Goal: Navigation & Orientation: Find specific page/section

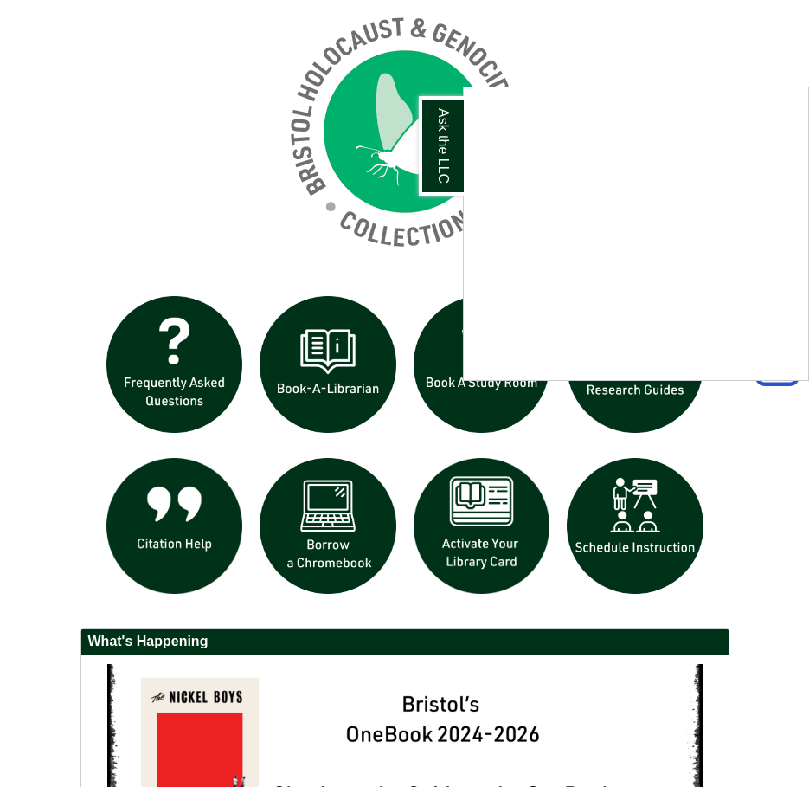
scroll to position [1558, 0]
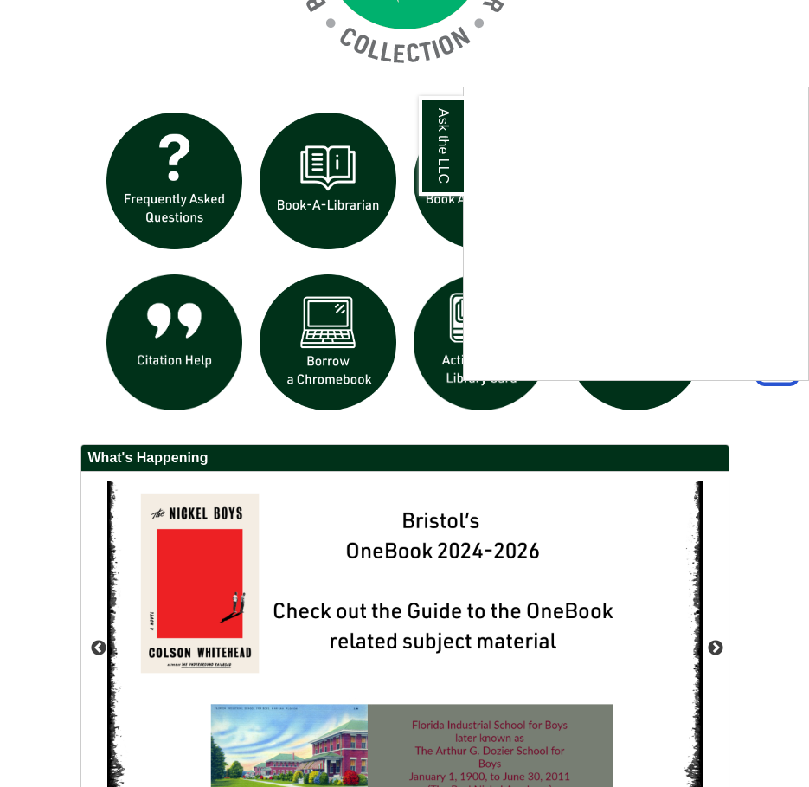
click at [338, 391] on div "Ask the LLC" at bounding box center [404, 393] width 809 height 787
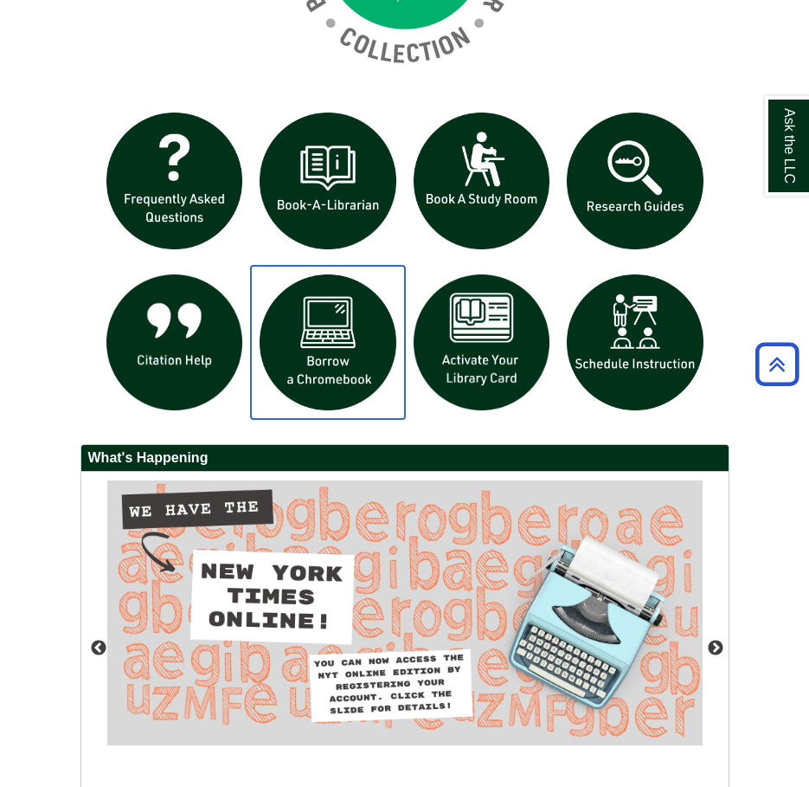
click at [338, 351] on img "slideshow" at bounding box center [328, 343] width 154 height 154
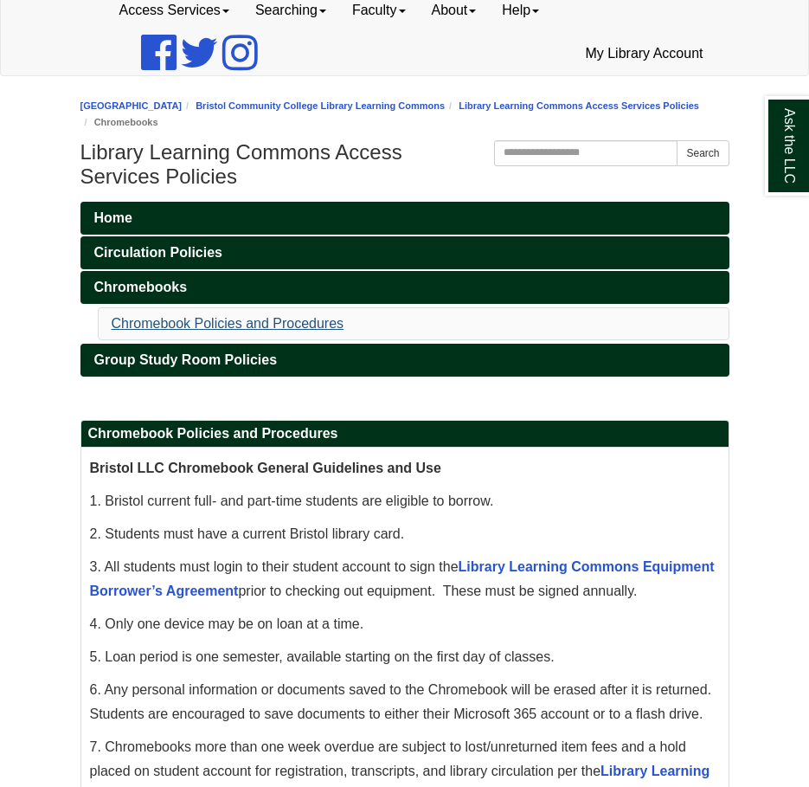
scroll to position [173, 0]
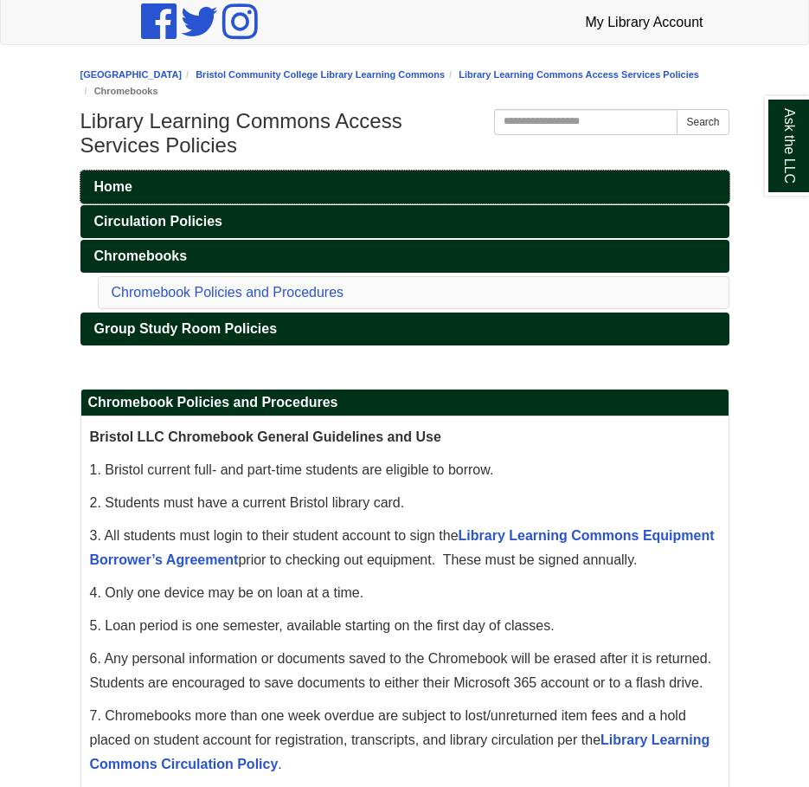
click at [217, 195] on link "Home" at bounding box center [404, 186] width 649 height 33
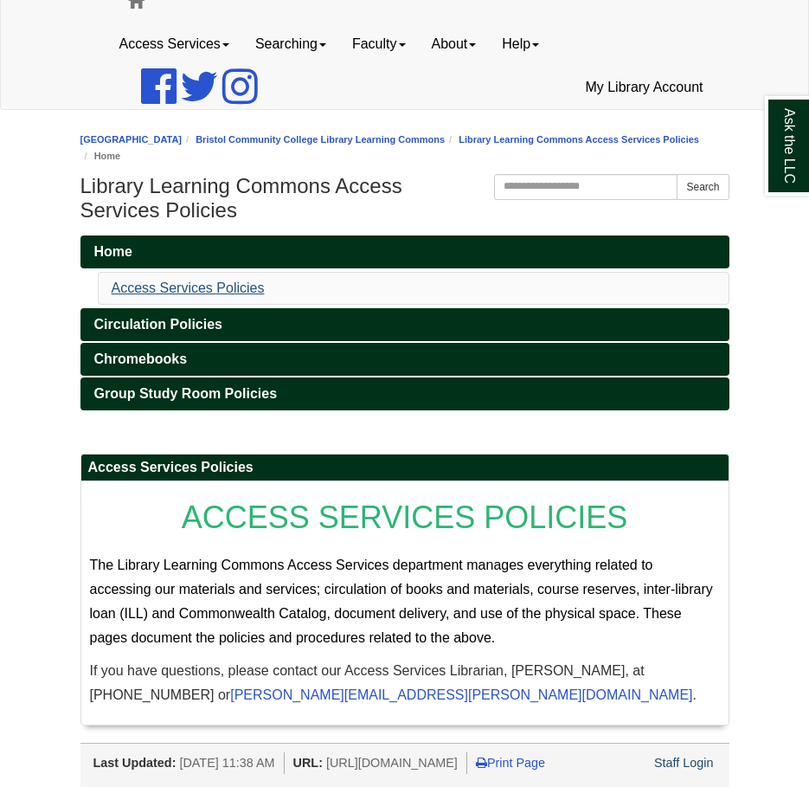
scroll to position [130, 0]
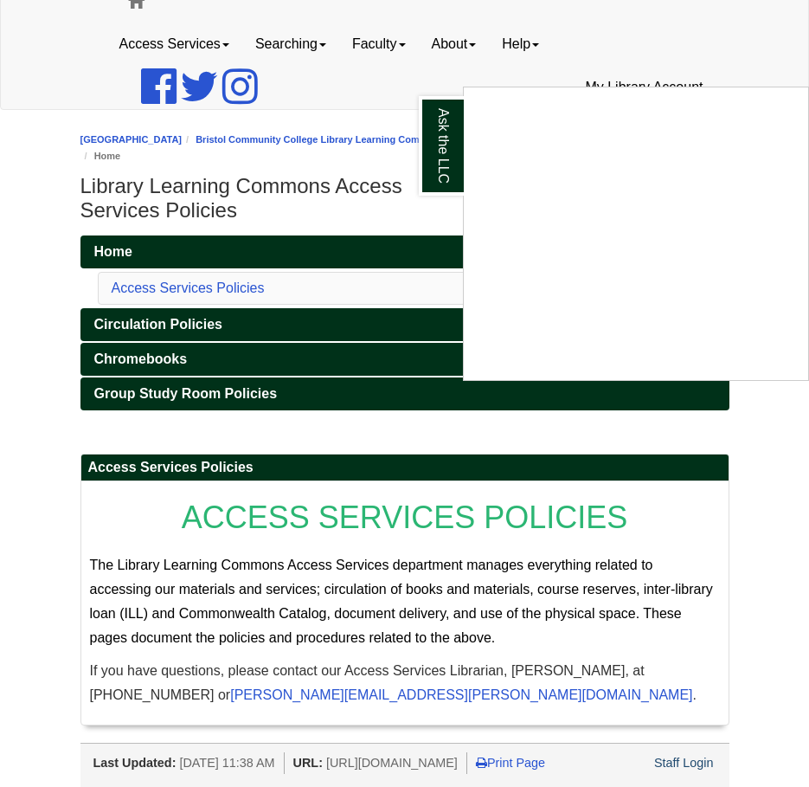
click at [153, 328] on div "Ask the LLC" at bounding box center [404, 393] width 809 height 787
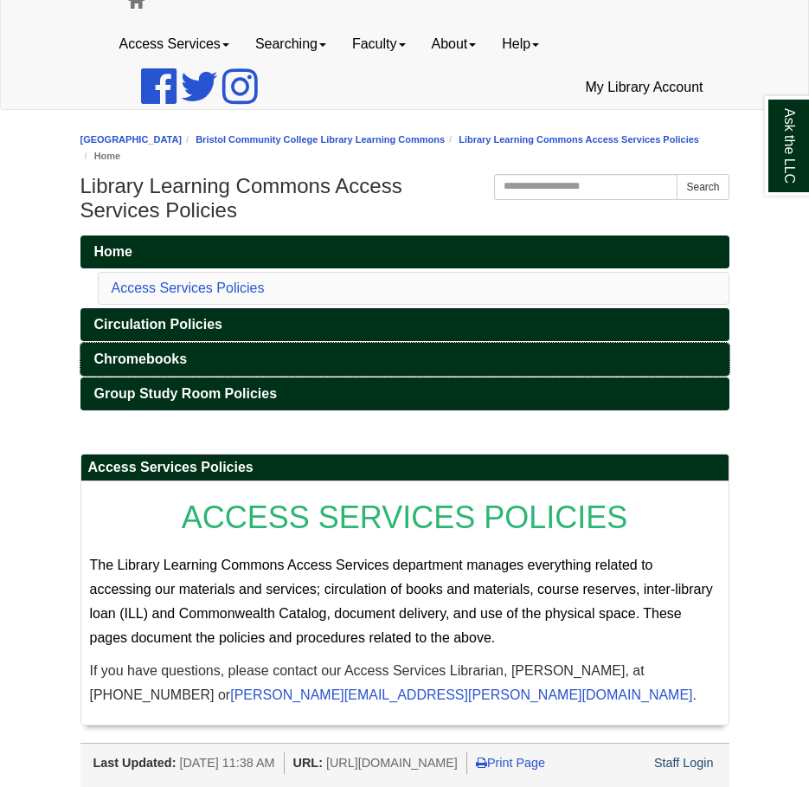
click at [179, 351] on span "Chromebooks" at bounding box center [140, 358] width 93 height 15
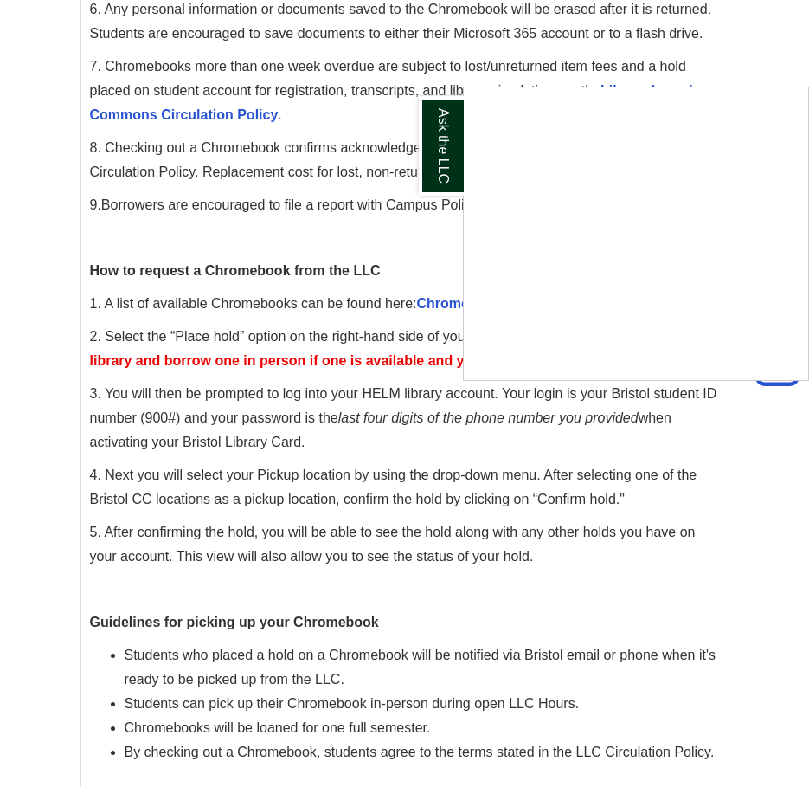
scroll to position [792, 0]
